Goal: Task Accomplishment & Management: Manage account settings

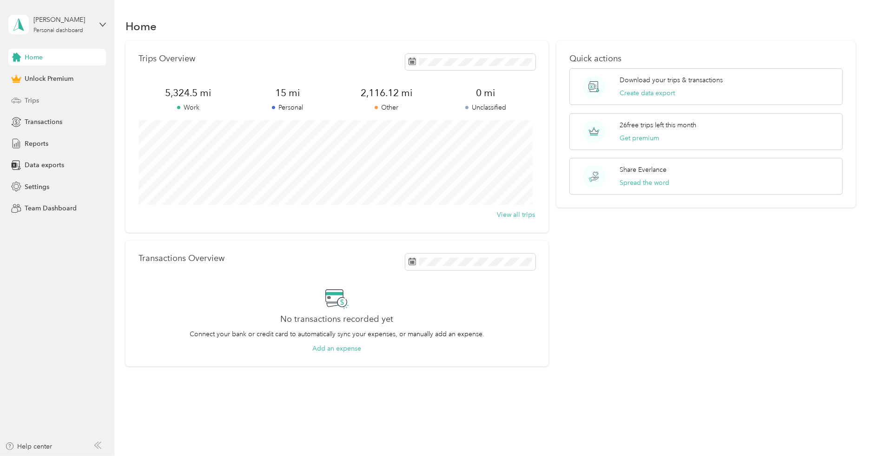
click at [33, 105] on span "Trips" at bounding box center [32, 101] width 14 height 10
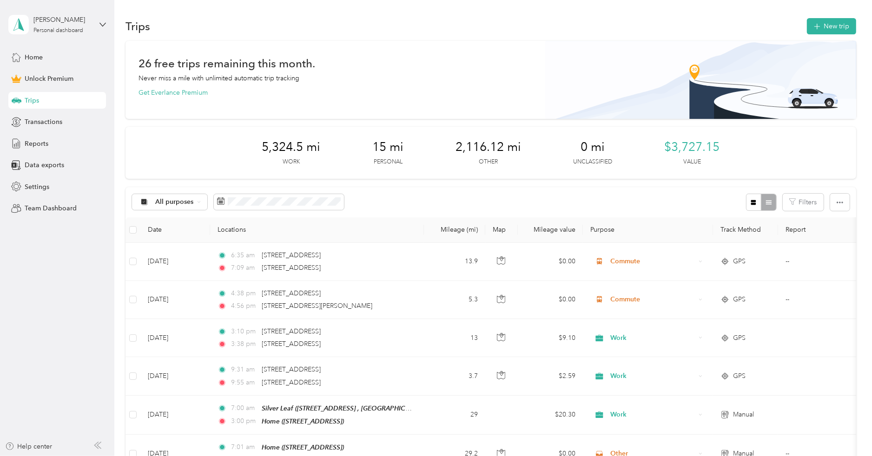
click at [431, 197] on div "All purposes Filters" at bounding box center [490, 202] width 730 height 30
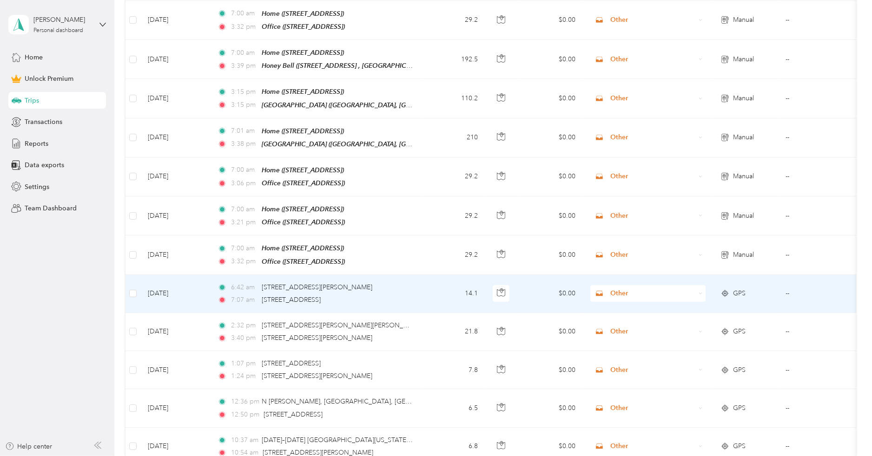
scroll to position [914, 0]
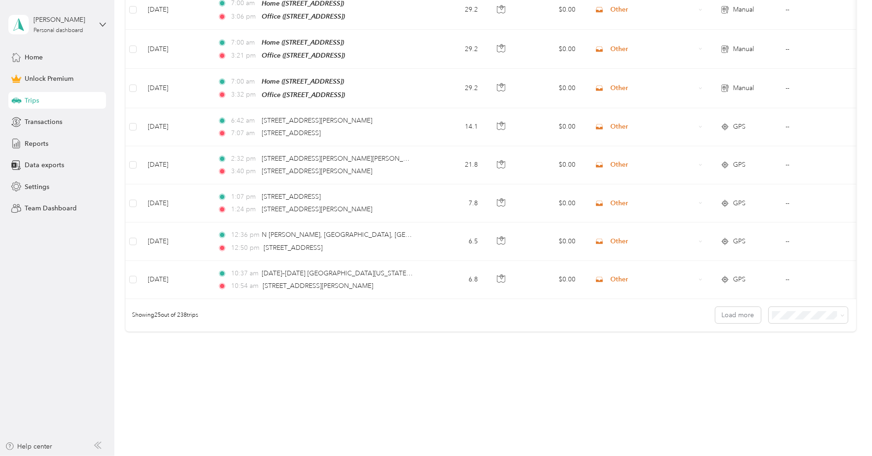
click at [800, 357] on span "100 per load" at bounding box center [790, 361] width 38 height 8
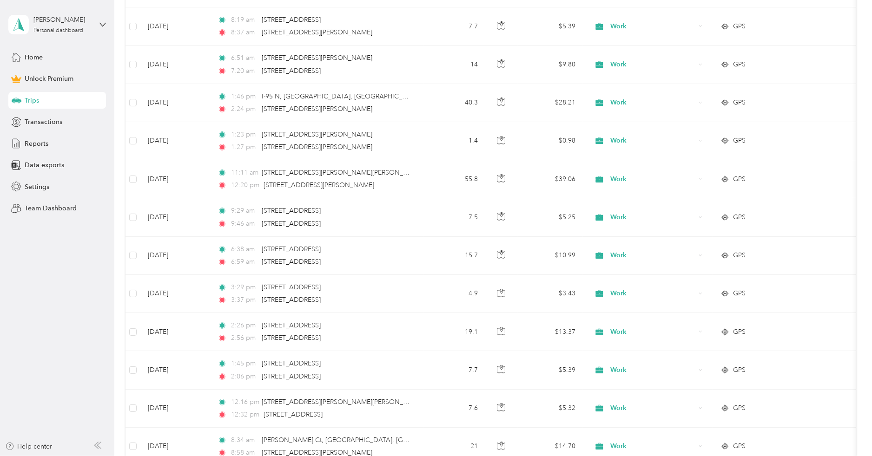
scroll to position [3789, 0]
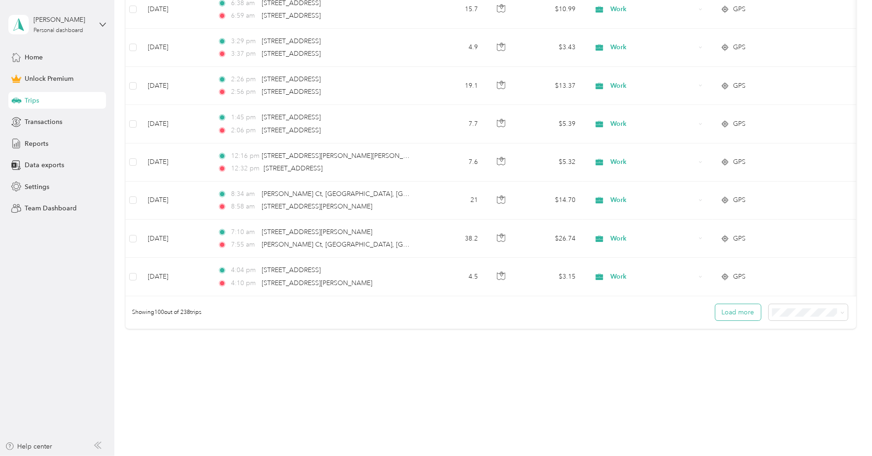
click at [728, 316] on button "Load more" at bounding box center [738, 312] width 46 height 16
click at [740, 313] on button "Load more" at bounding box center [738, 312] width 46 height 16
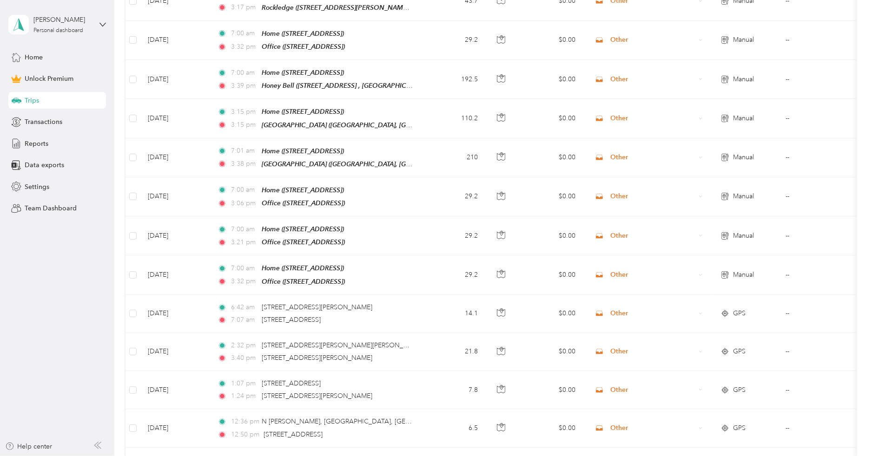
scroll to position [0, 0]
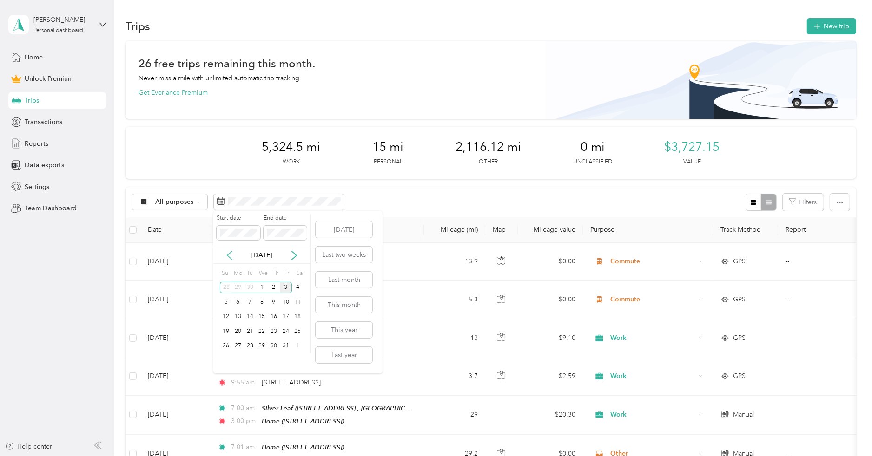
click at [232, 256] on icon at bounding box center [229, 255] width 9 height 9
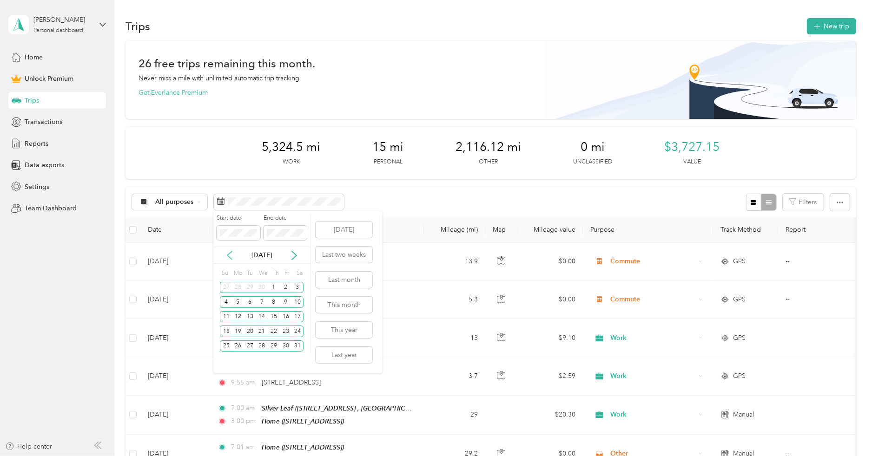
click at [232, 256] on icon at bounding box center [229, 255] width 9 height 9
click at [297, 287] on div "1" at bounding box center [298, 288] width 12 height 12
click at [283, 306] on div "7" at bounding box center [286, 303] width 12 height 12
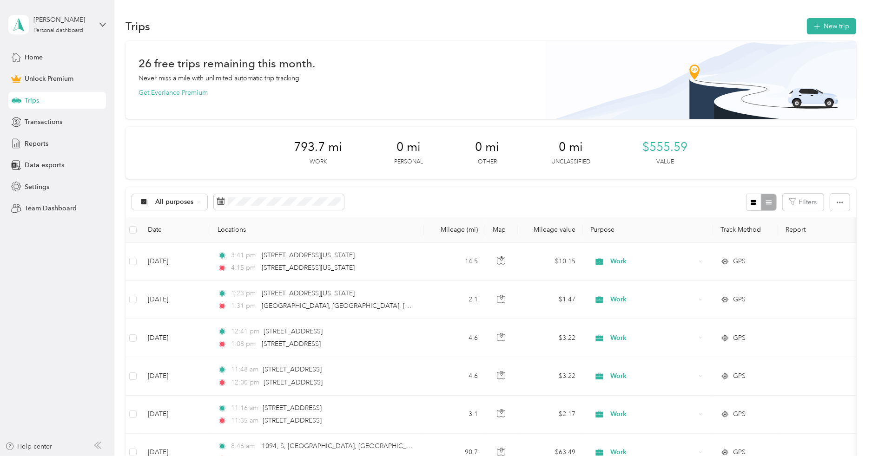
click at [669, 196] on div "All purposes Filters" at bounding box center [490, 202] width 730 height 30
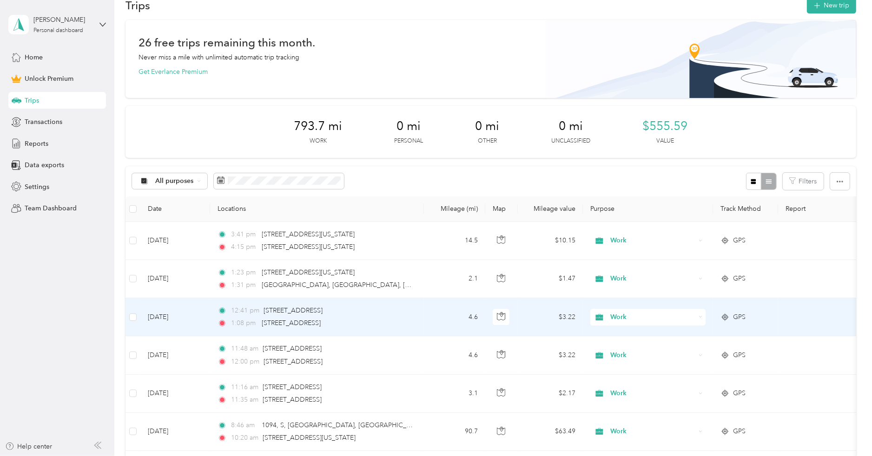
scroll to position [20, 0]
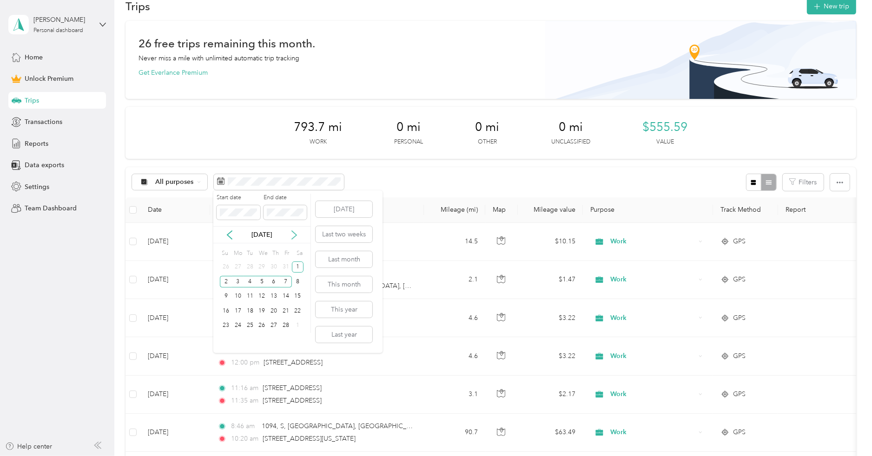
click at [296, 239] on icon at bounding box center [294, 235] width 9 height 9
click at [252, 268] on div "1" at bounding box center [250, 268] width 12 height 12
click at [288, 270] on div "4" at bounding box center [286, 268] width 12 height 12
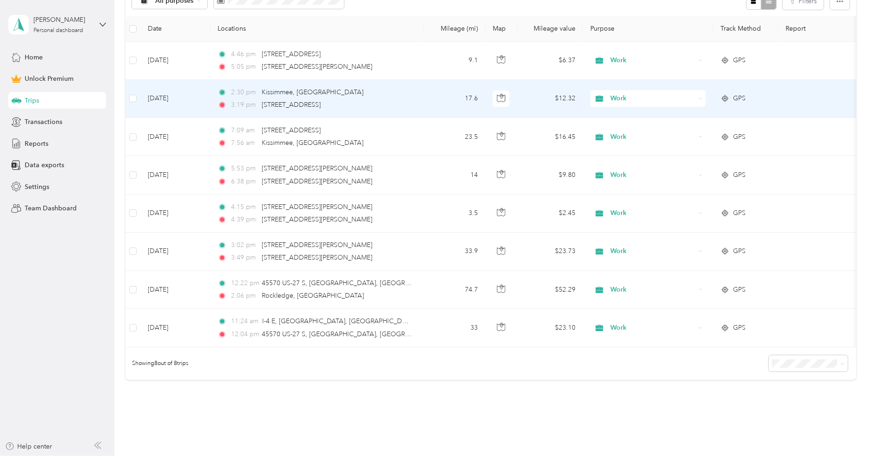
scroll to position [187, 0]
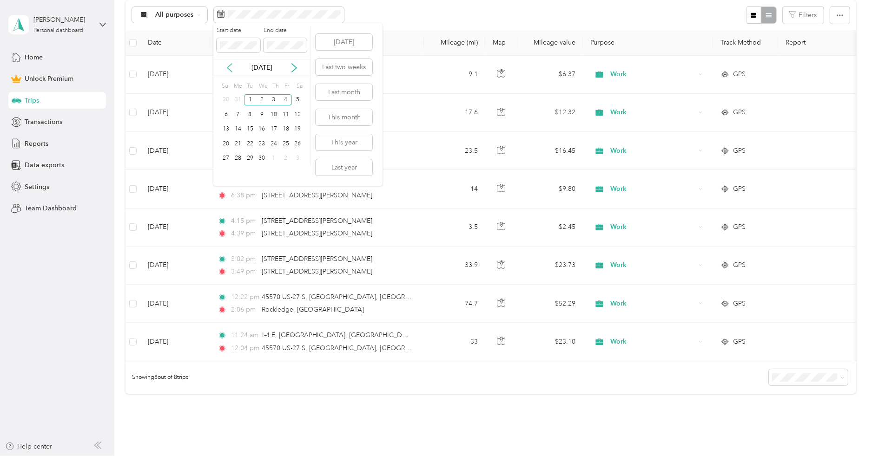
click at [225, 68] on icon at bounding box center [229, 67] width 9 height 9
click at [293, 101] on div "1" at bounding box center [298, 100] width 12 height 12
click at [270, 117] on div "6" at bounding box center [274, 115] width 12 height 12
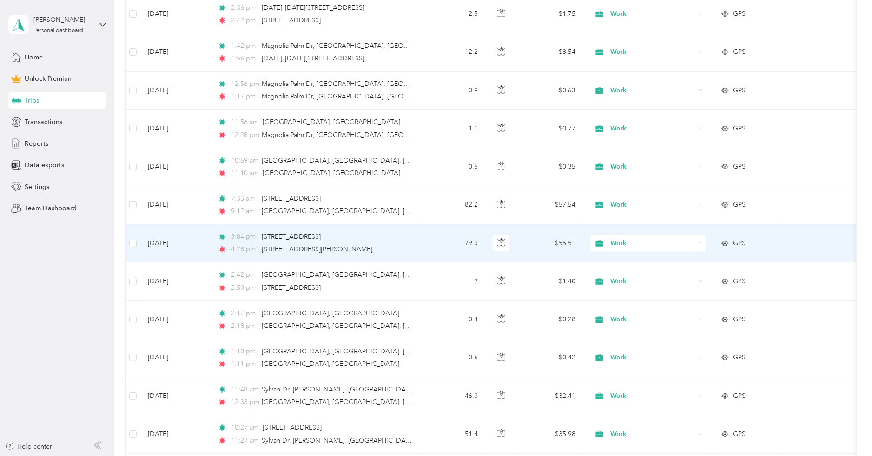
scroll to position [799, 0]
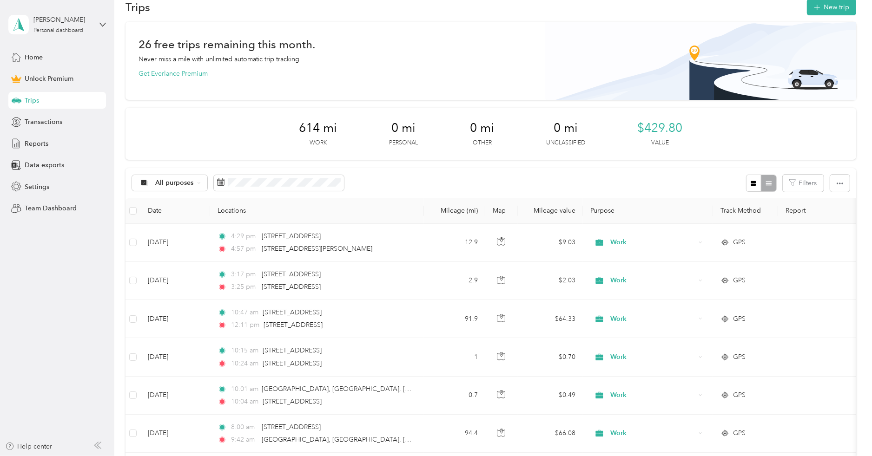
scroll to position [0, 0]
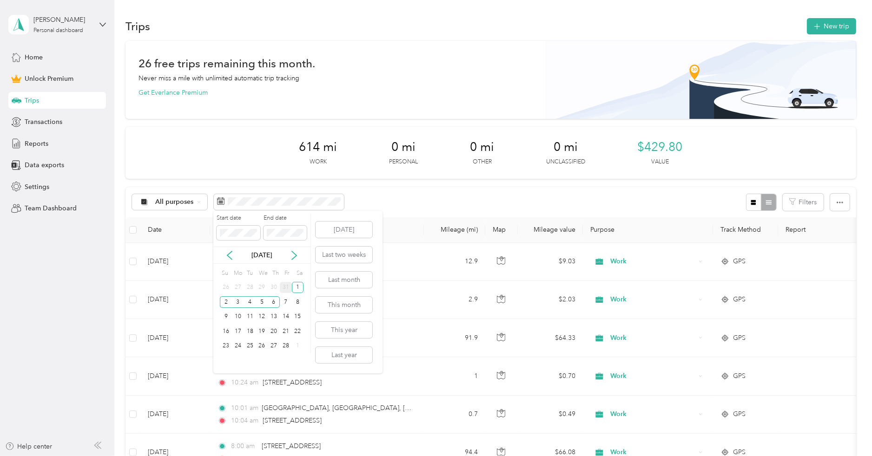
click at [280, 285] on div "31" at bounding box center [286, 288] width 12 height 12
click at [229, 256] on icon at bounding box center [229, 255] width 9 height 9
click at [295, 258] on icon at bounding box center [294, 255] width 9 height 9
click at [236, 306] on div "3" at bounding box center [238, 303] width 12 height 12
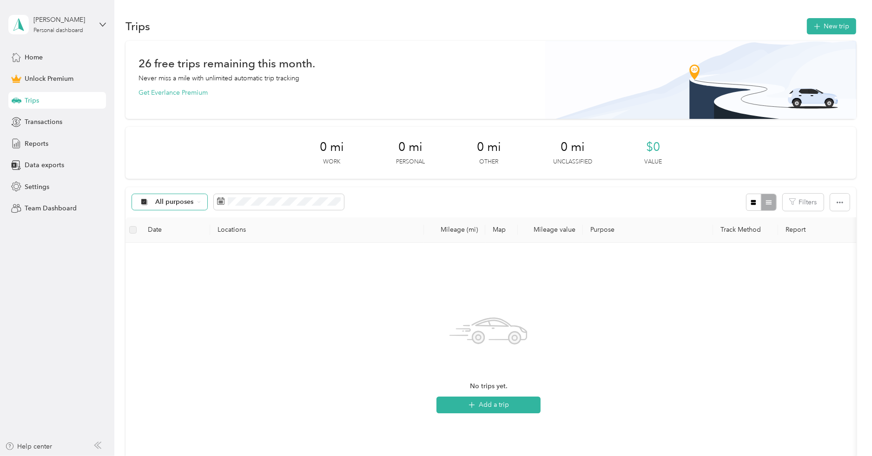
click at [175, 204] on span "All purposes" at bounding box center [174, 202] width 39 height 7
click at [165, 250] on span "Work" at bounding box center [177, 252] width 45 height 10
click at [166, 204] on span "Work" at bounding box center [163, 202] width 17 height 7
click at [176, 226] on ol "All purposes Unclassified Work Personal Other Other Charity Medical Moving Comm…" at bounding box center [166, 276] width 68 height 130
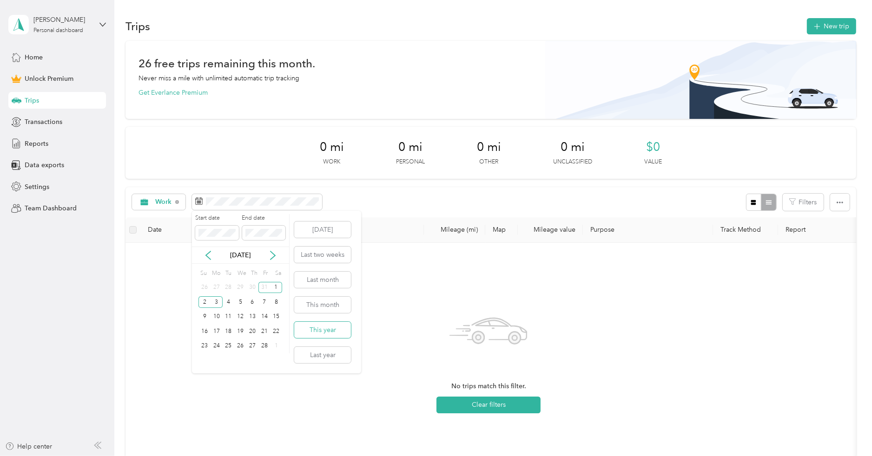
click at [324, 327] on button "This year" at bounding box center [322, 330] width 57 height 16
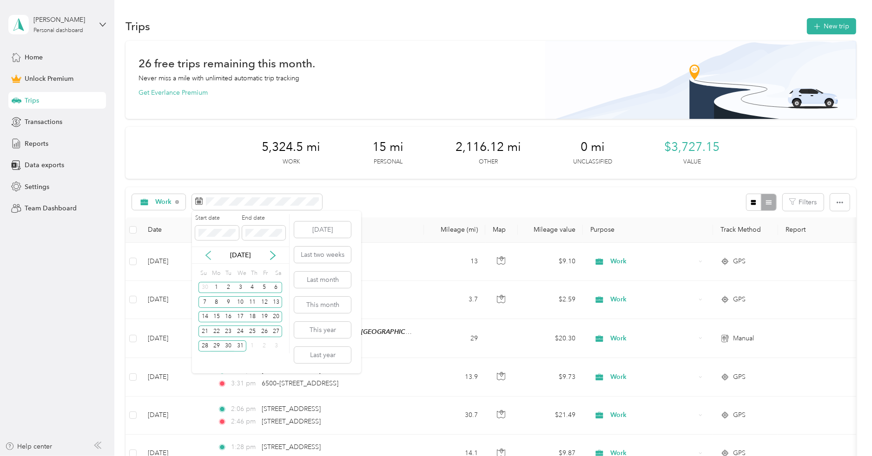
click at [208, 256] on icon at bounding box center [208, 255] width 9 height 9
click at [206, 256] on icon at bounding box center [208, 255] width 5 height 8
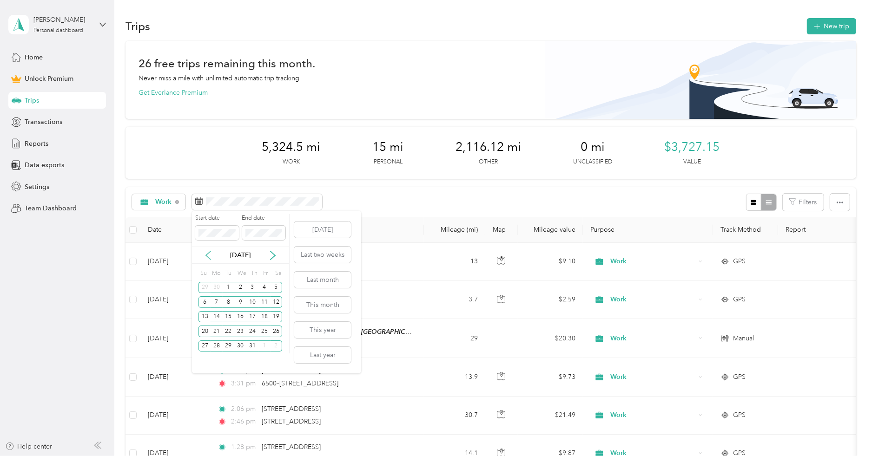
click at [206, 256] on icon at bounding box center [208, 255] width 5 height 8
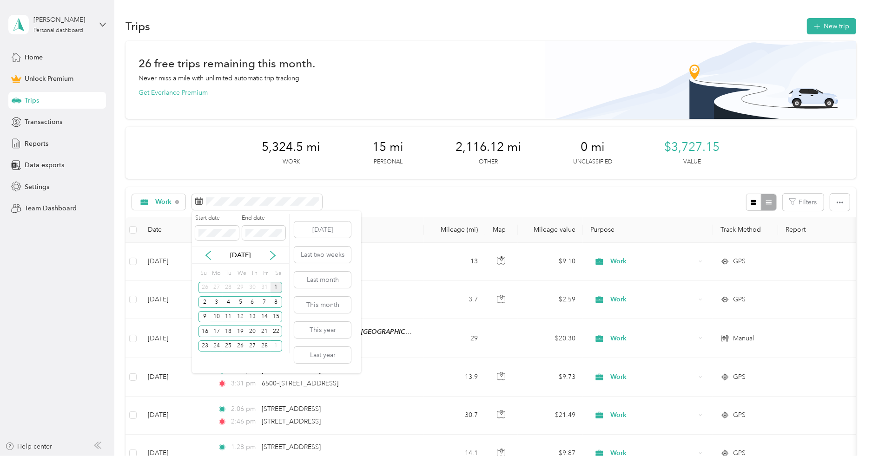
click at [273, 292] on div "1" at bounding box center [276, 288] width 12 height 12
click at [237, 301] on div "5" at bounding box center [240, 303] width 12 height 12
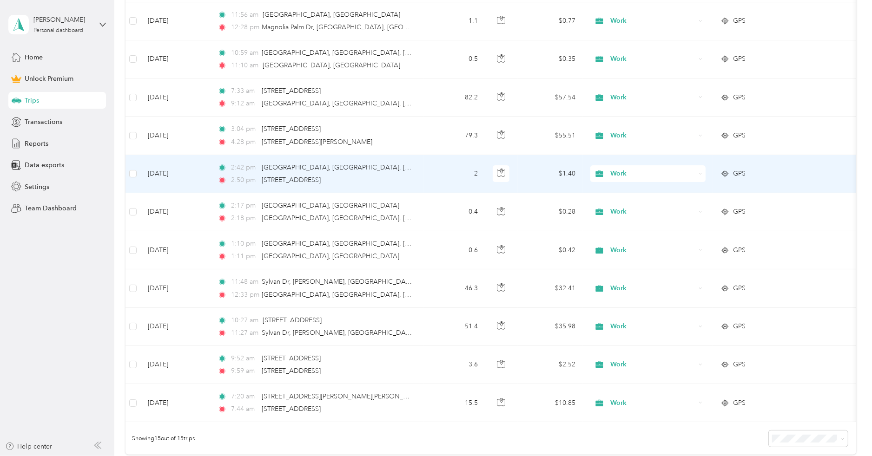
scroll to position [401, 0]
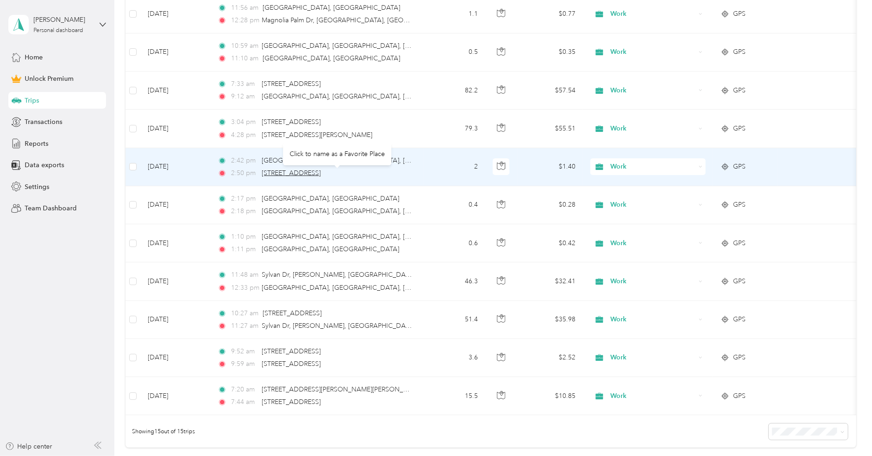
click at [321, 171] on span "[STREET_ADDRESS]" at bounding box center [291, 173] width 59 height 8
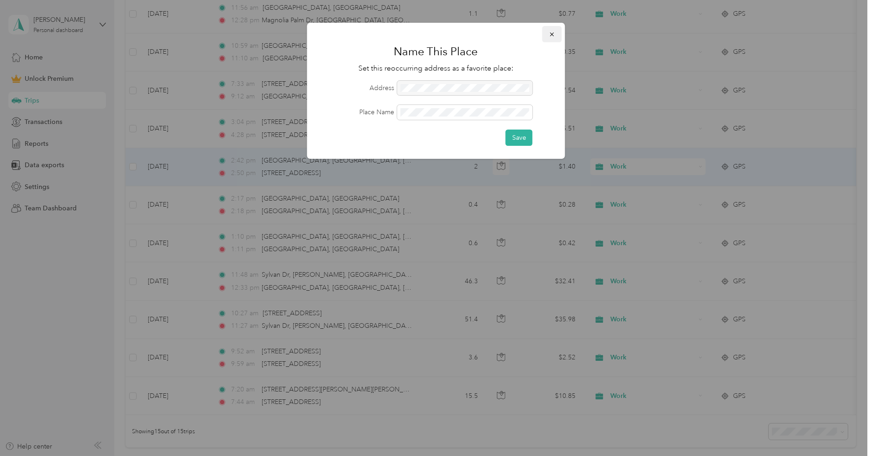
click at [554, 35] on icon "button" at bounding box center [552, 34] width 7 height 7
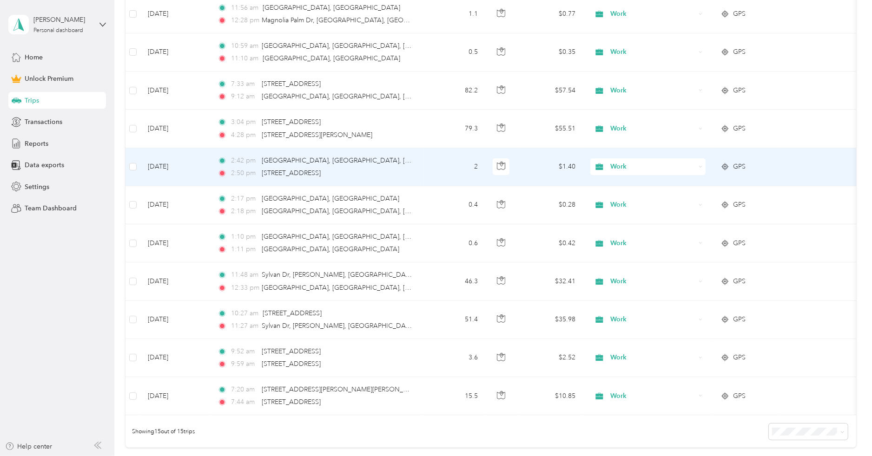
click at [448, 168] on td "2" at bounding box center [454, 167] width 61 height 38
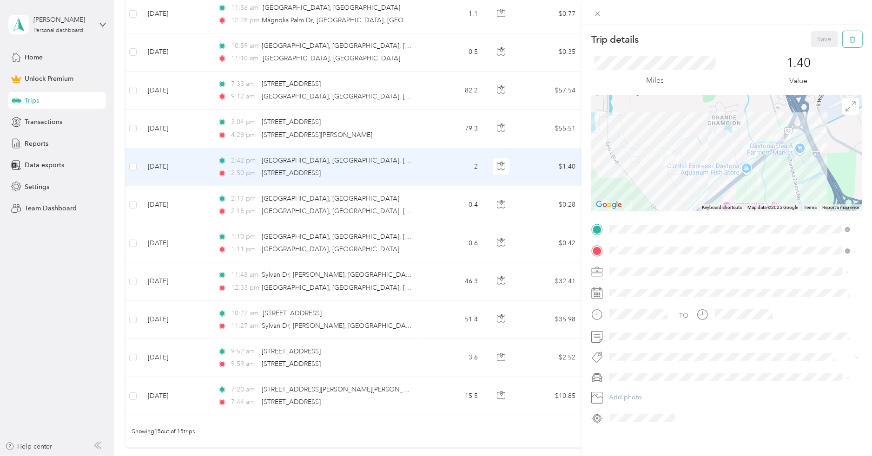
click at [849, 43] on icon "button" at bounding box center [852, 39] width 7 height 7
click at [820, 53] on button "Yes" at bounding box center [817, 50] width 18 height 15
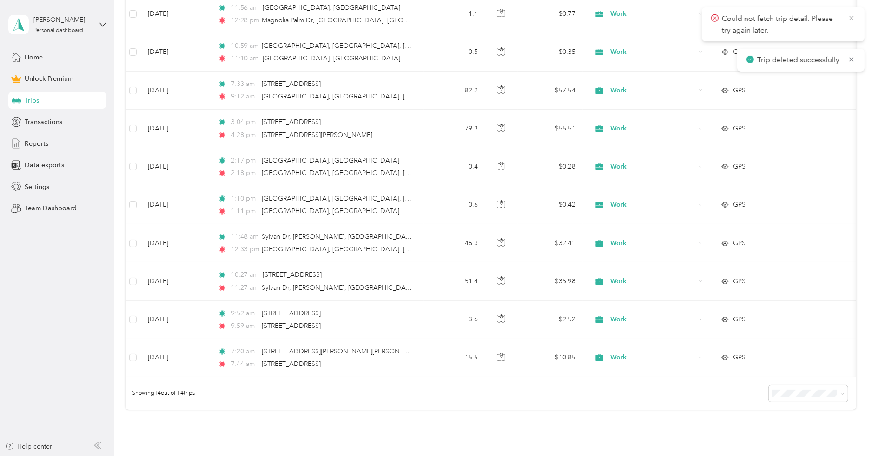
click at [852, 20] on icon at bounding box center [851, 18] width 7 height 8
click at [853, 19] on icon at bounding box center [851, 18] width 7 height 8
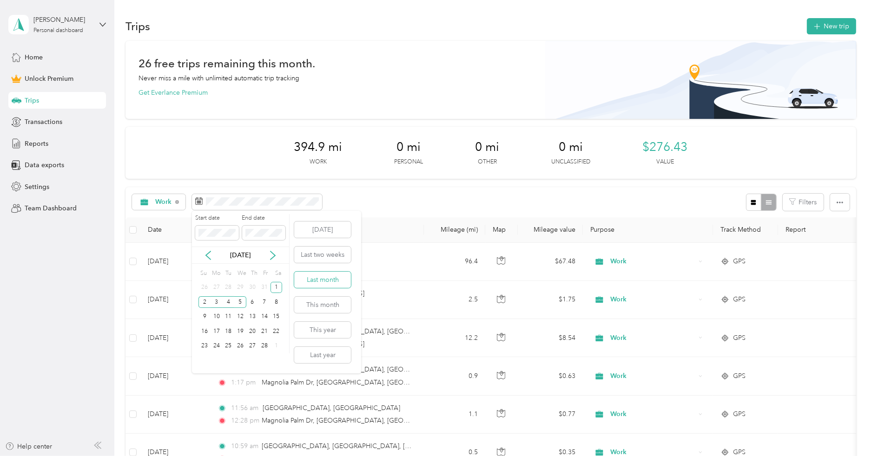
click at [314, 279] on button "Last month" at bounding box center [322, 280] width 57 height 16
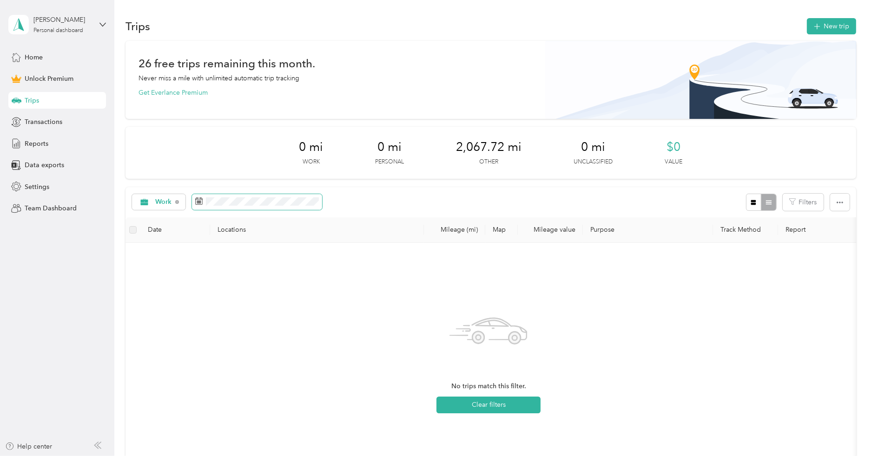
click at [258, 206] on span at bounding box center [257, 202] width 130 height 16
click at [177, 201] on icon at bounding box center [177, 202] width 4 height 4
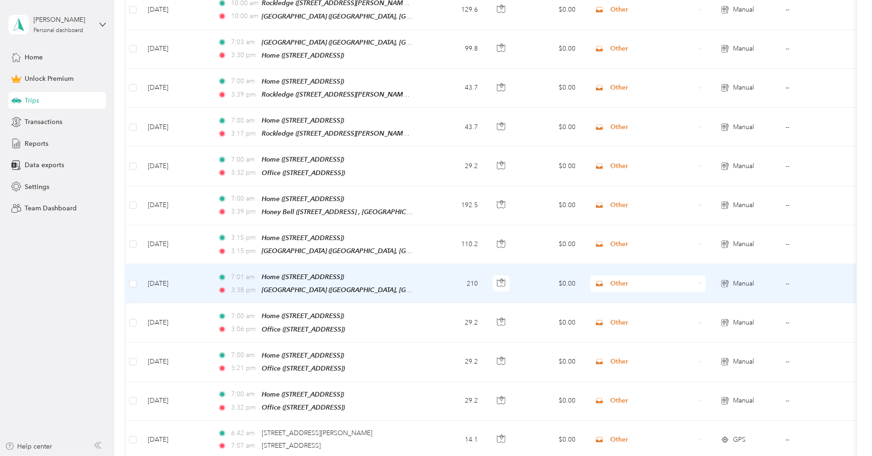
scroll to position [369, 0]
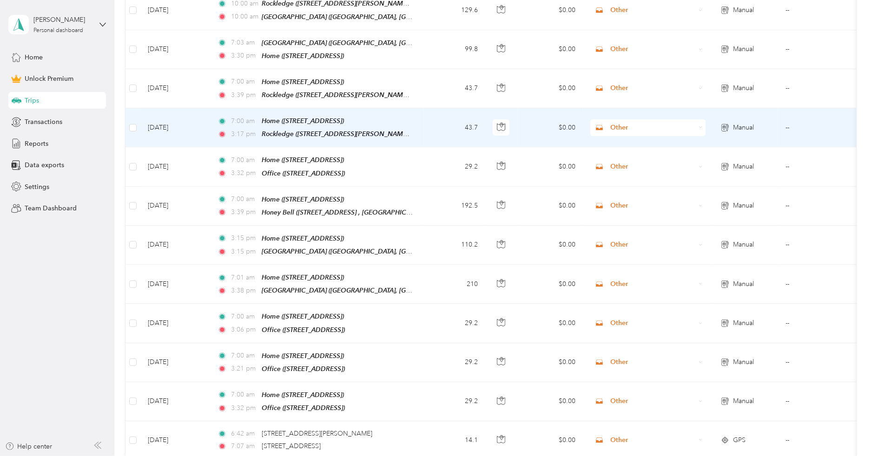
click at [420, 121] on td "7:00 am Home ([STREET_ADDRESS]) 3:17 pm Rockledge ([STREET_ADDRESS][PERSON_NAME…" at bounding box center [317, 127] width 214 height 39
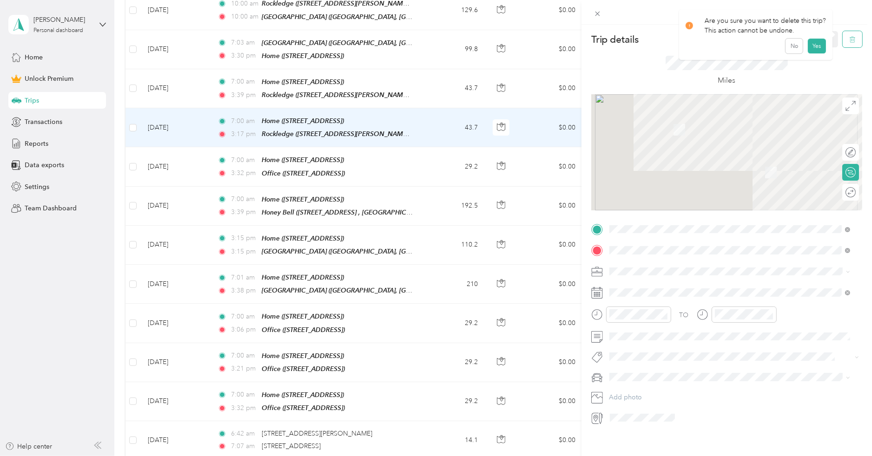
click at [849, 41] on icon "button" at bounding box center [852, 39] width 7 height 7
click at [811, 55] on button "Yes" at bounding box center [817, 50] width 18 height 15
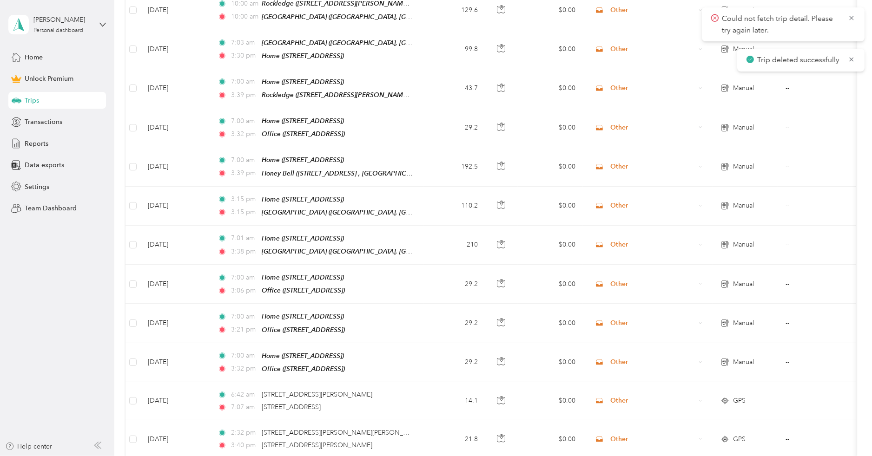
click at [846, 57] on span "Trip deleted successfully" at bounding box center [800, 60] width 109 height 12
click at [849, 55] on icon at bounding box center [851, 59] width 7 height 8
click at [852, 19] on icon at bounding box center [851, 18] width 7 height 8
click at [70, 28] on div "Personal dashboard" at bounding box center [58, 31] width 50 height 6
click at [52, 72] on div "Log out" at bounding box center [176, 76] width 322 height 16
